Goal: Transaction & Acquisition: Purchase product/service

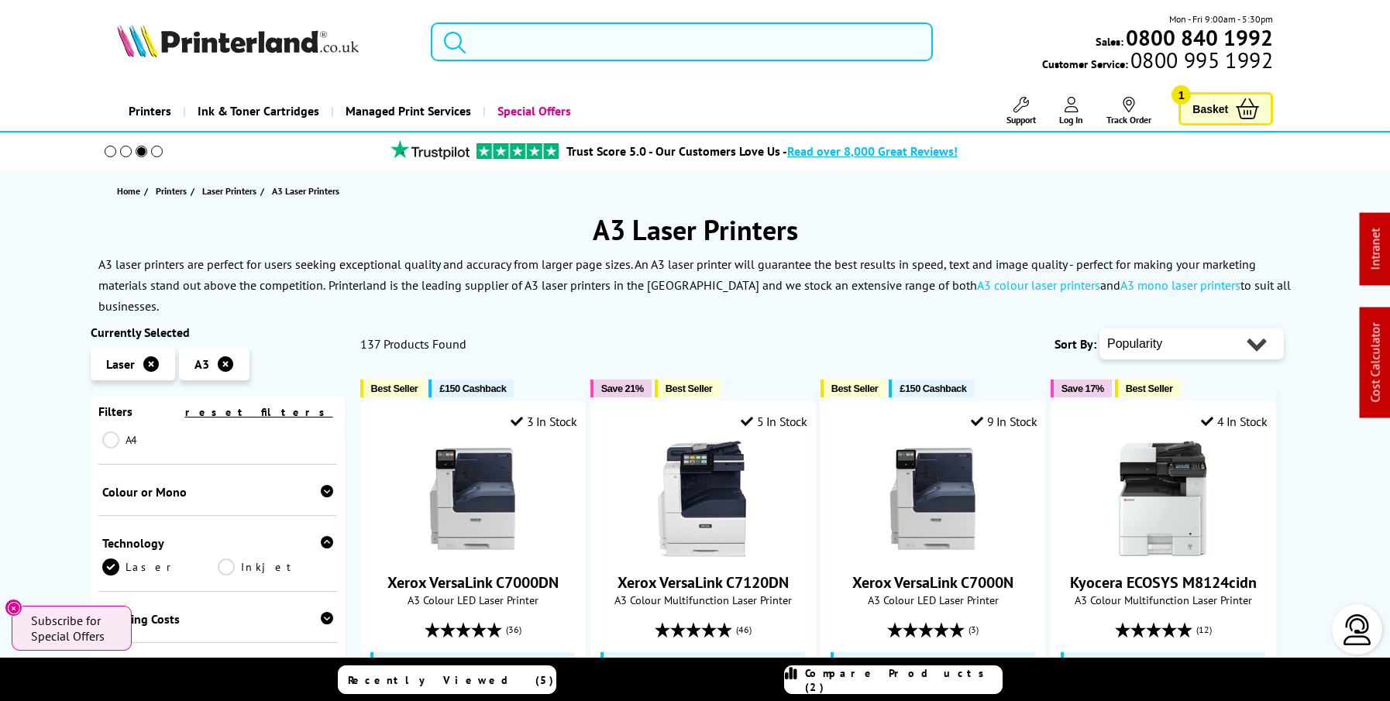
click at [607, 36] on input "search" at bounding box center [682, 41] width 502 height 39
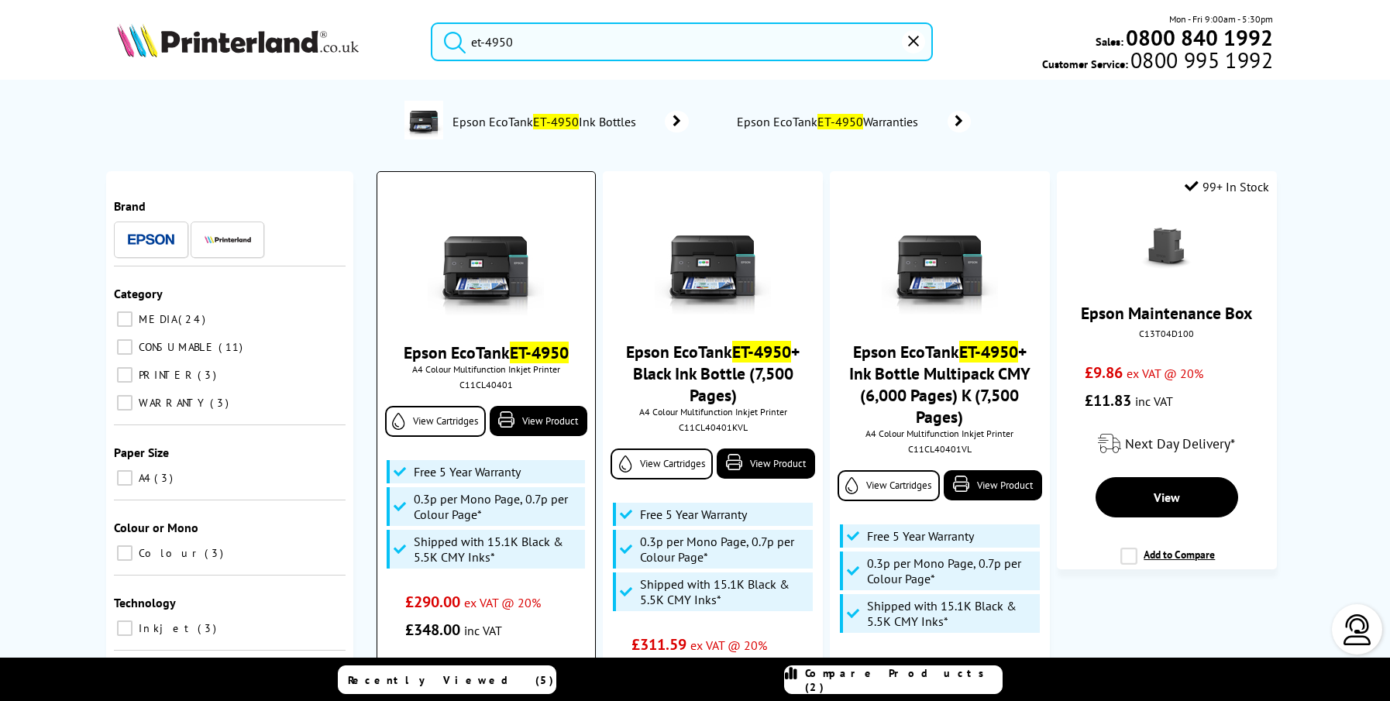
type input "et-4950"
click at [486, 258] on img at bounding box center [486, 257] width 116 height 116
